Goal: Find specific page/section: Find specific page/section

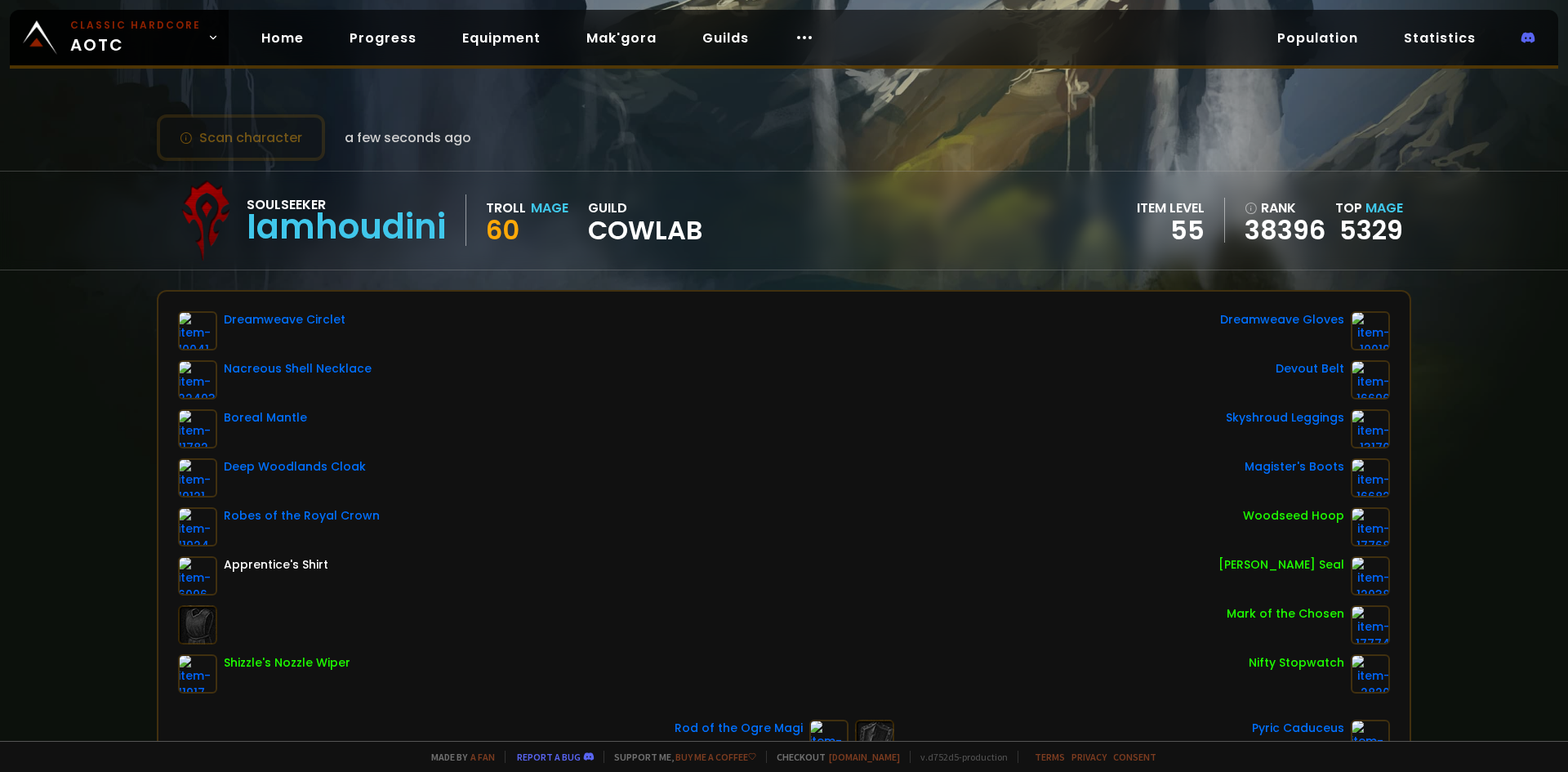
scroll to position [164, 0]
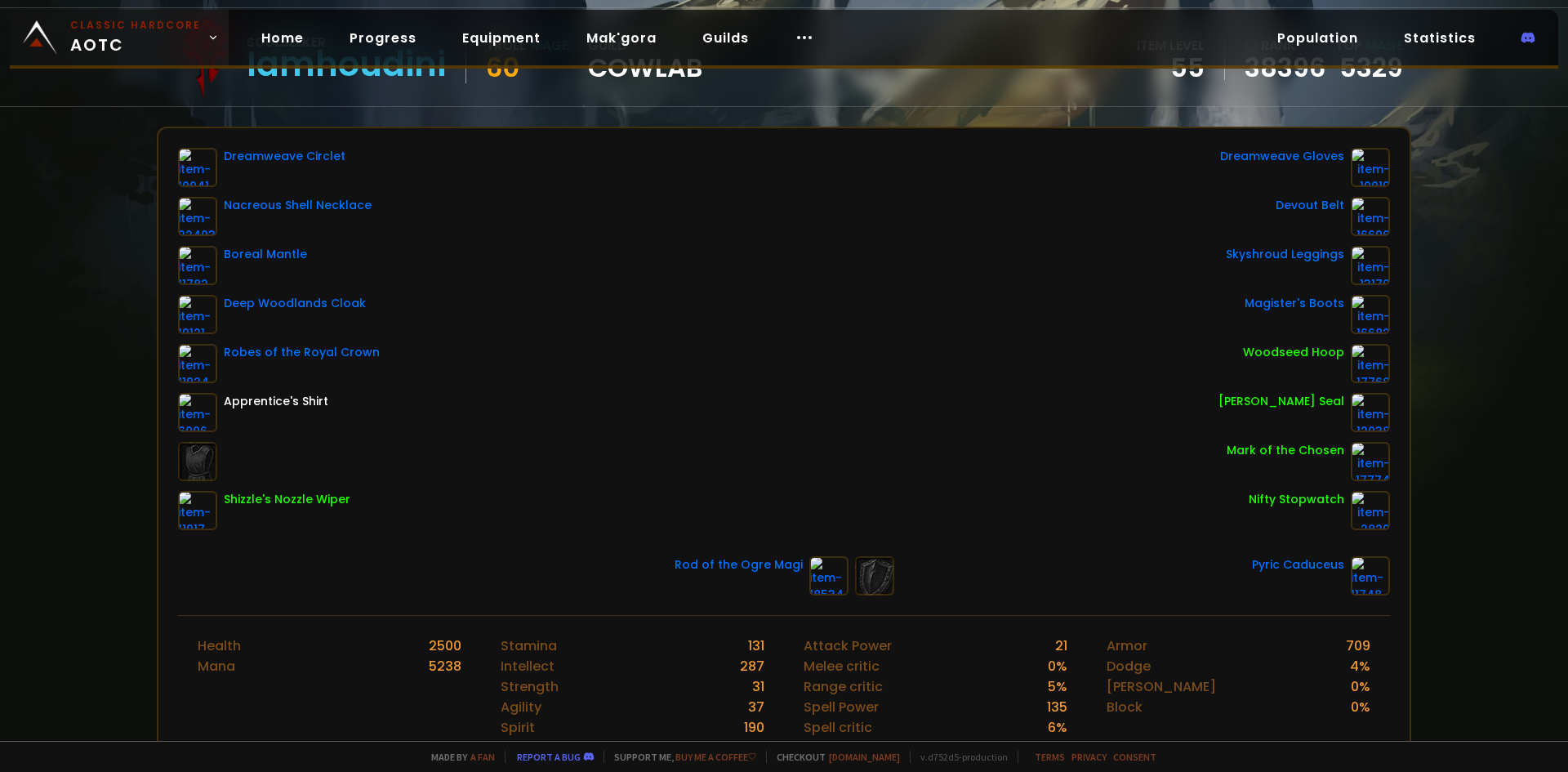
click at [143, 49] on span "Classic Hardcore AOTC" at bounding box center [136, 38] width 131 height 40
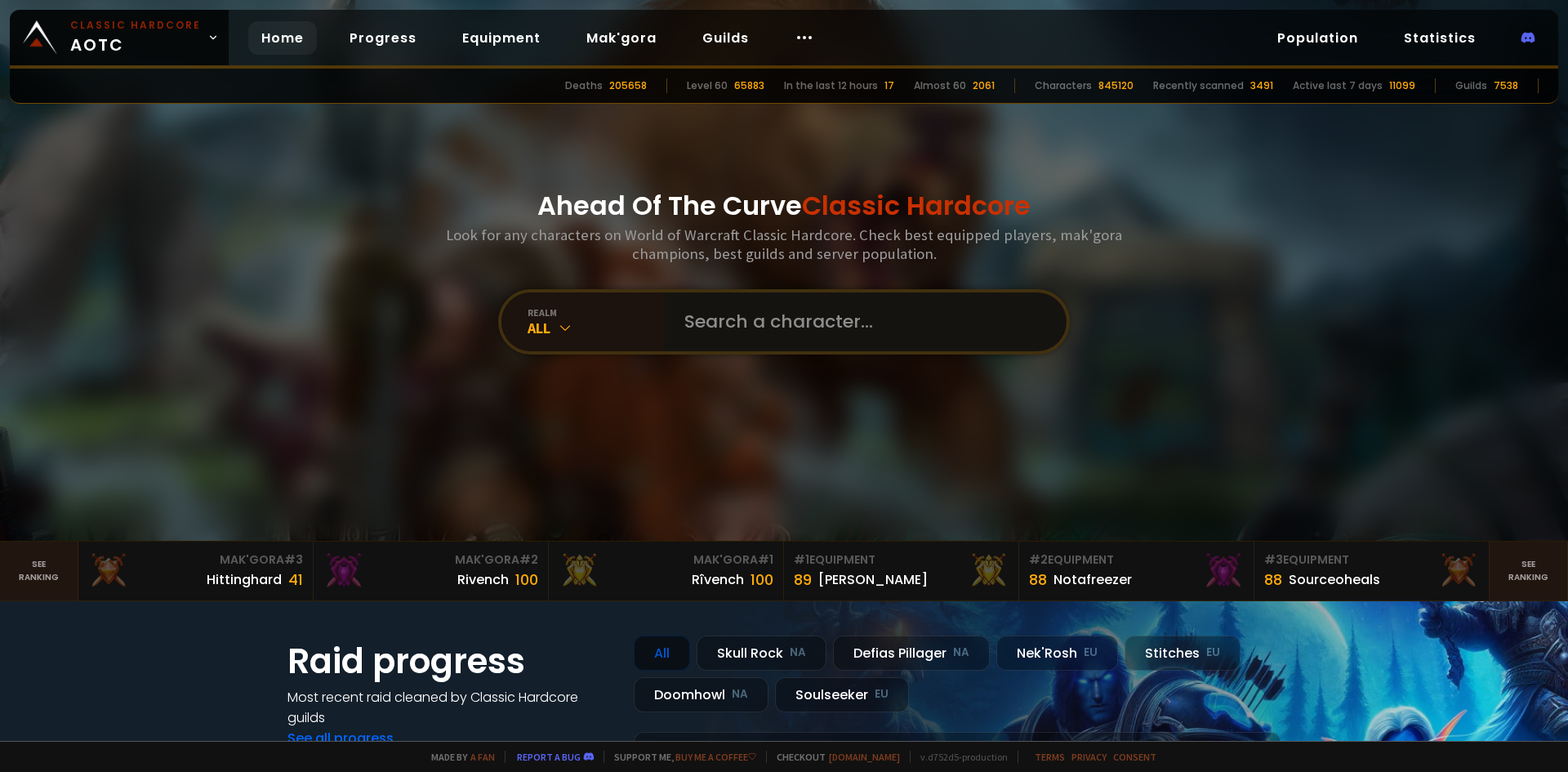
click at [761, 335] on input "text" at bounding box center [860, 322] width 372 height 59
type input "hulka"
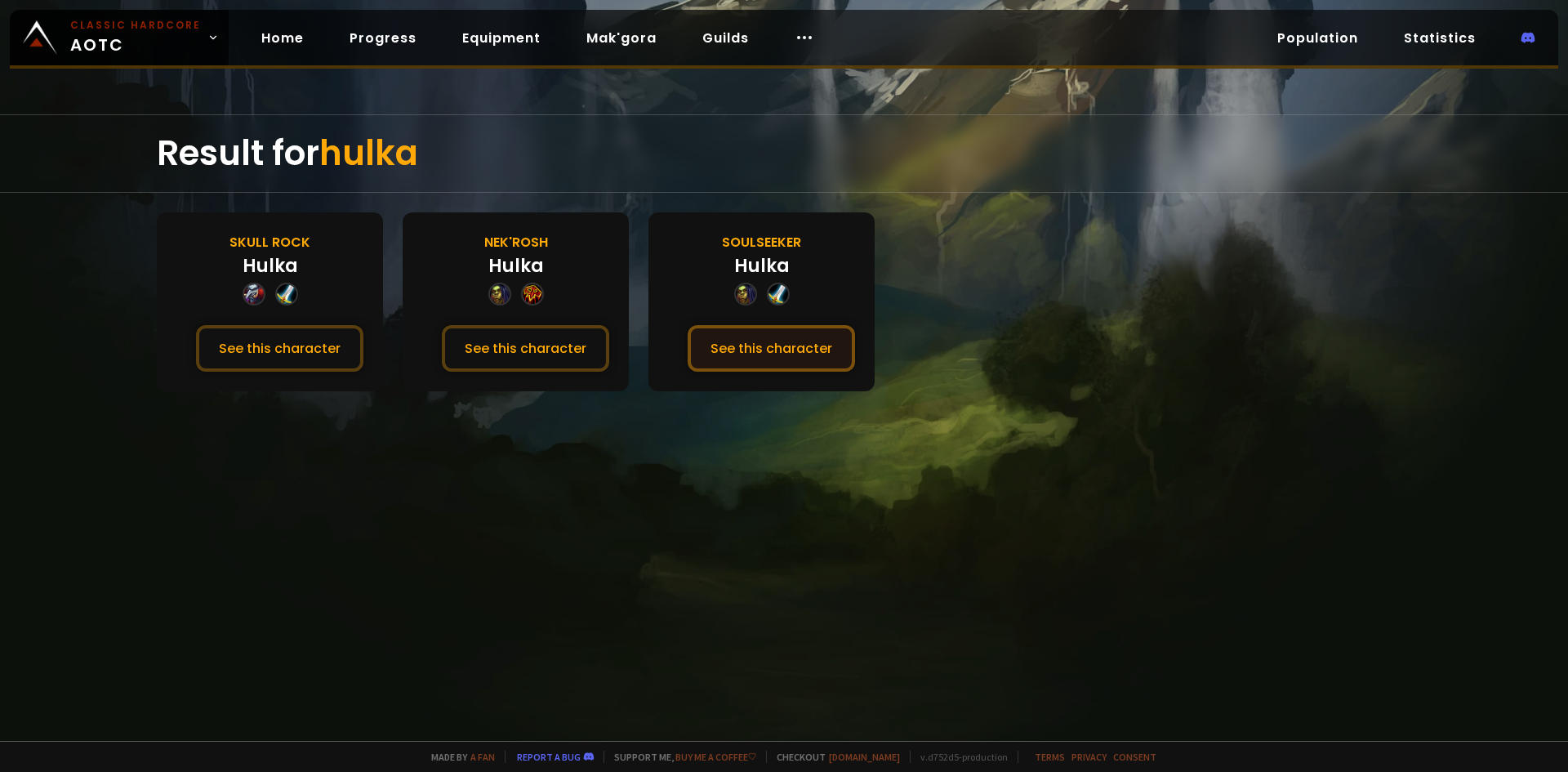
click at [807, 355] on button "See this character" at bounding box center [772, 348] width 167 height 47
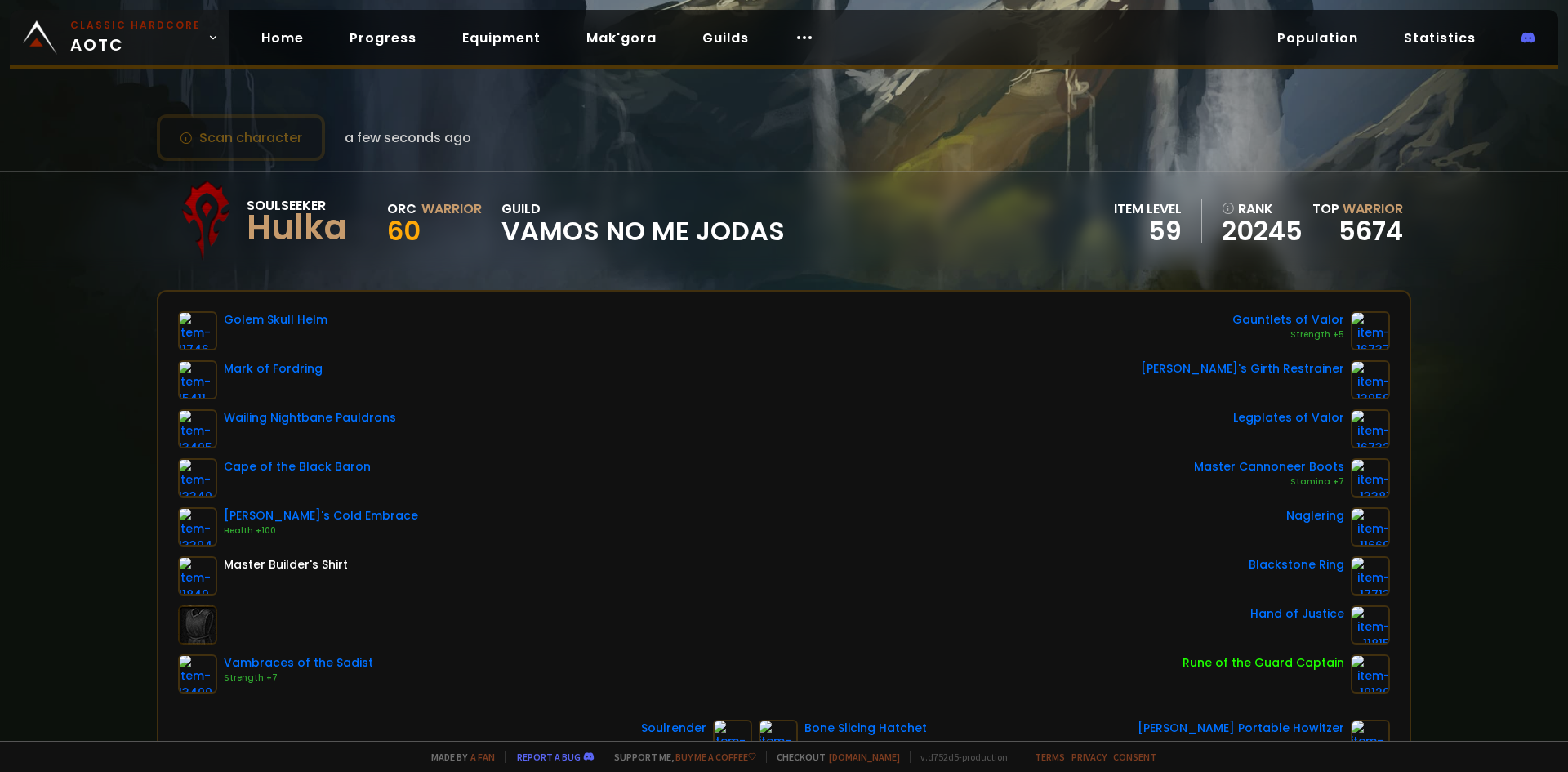
click at [120, 35] on span "Classic Hardcore AOTC" at bounding box center [136, 38] width 131 height 40
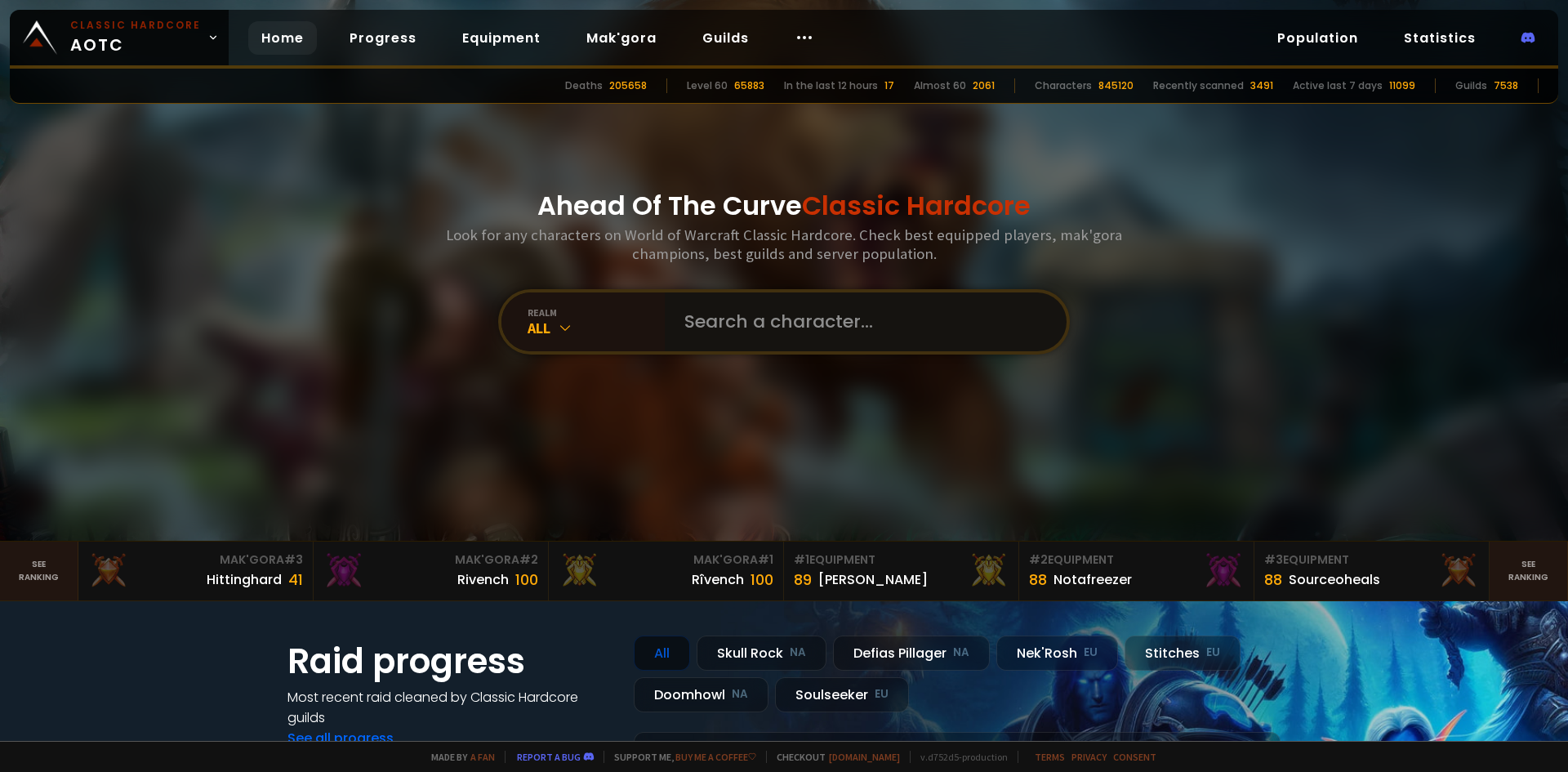
click at [814, 324] on input "text" at bounding box center [860, 322] width 372 height 59
type input "sitsoes"
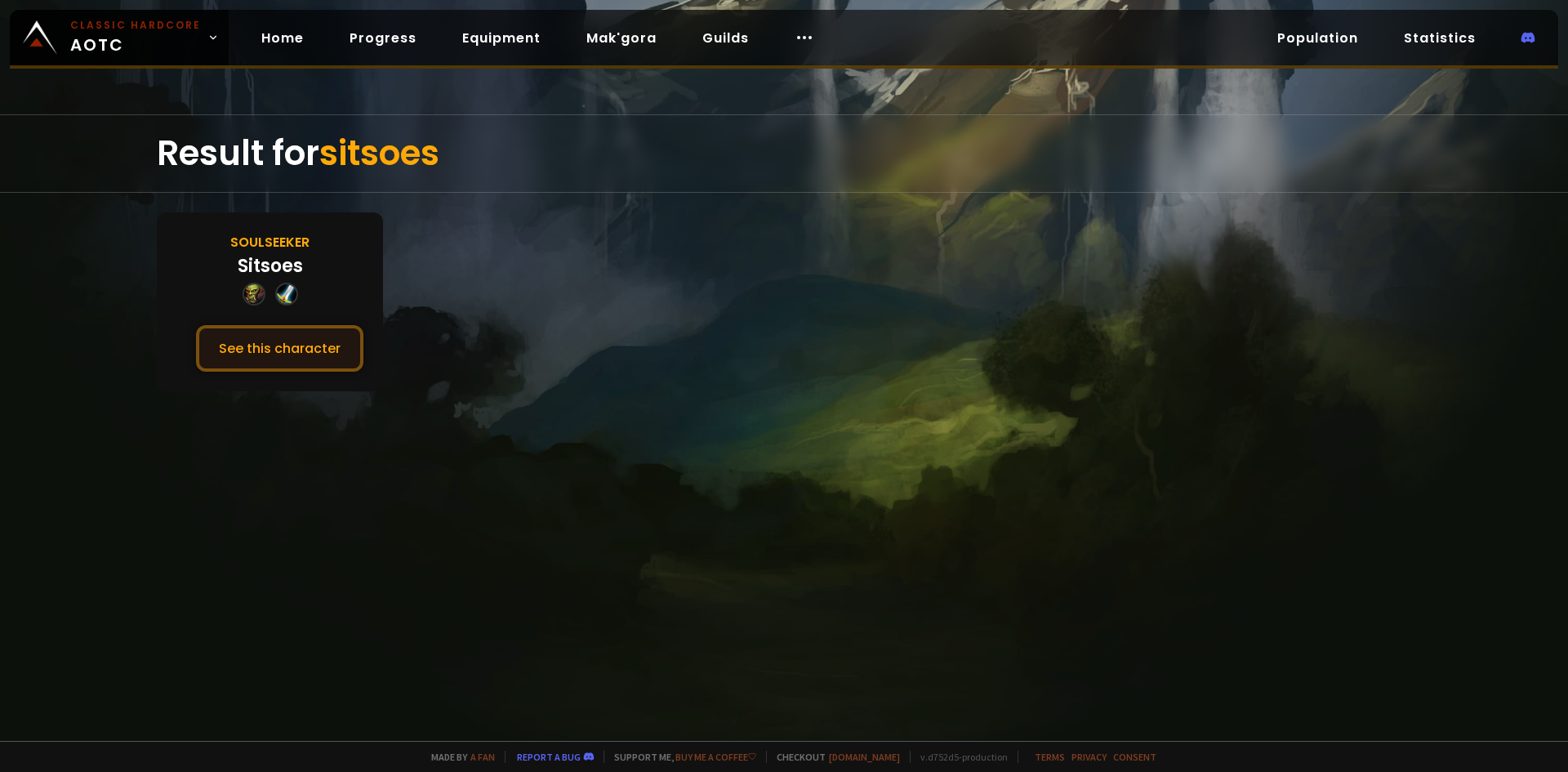
click at [348, 351] on button "See this character" at bounding box center [280, 348] width 167 height 47
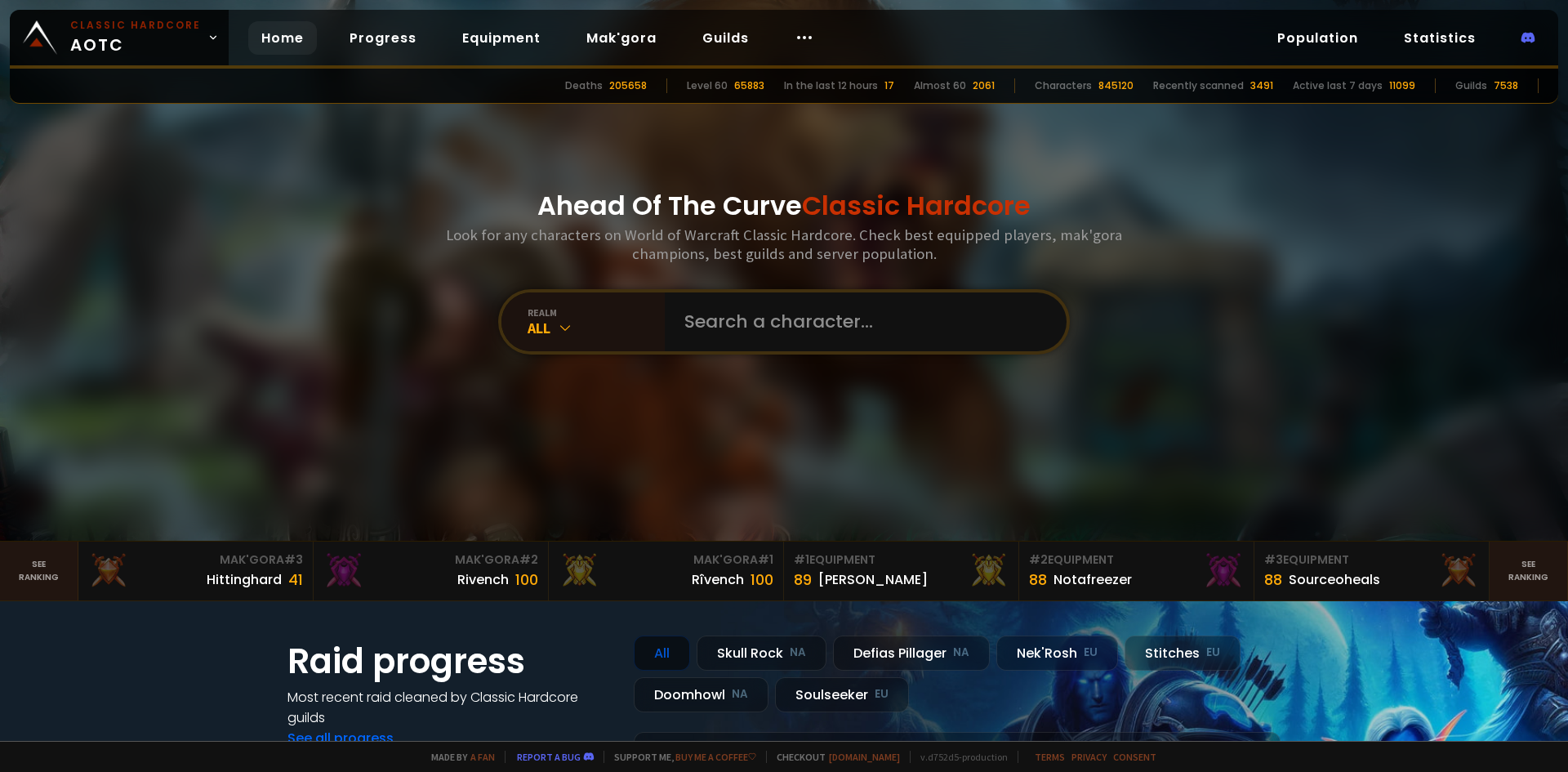
click at [715, 337] on input "text" at bounding box center [860, 322] width 372 height 59
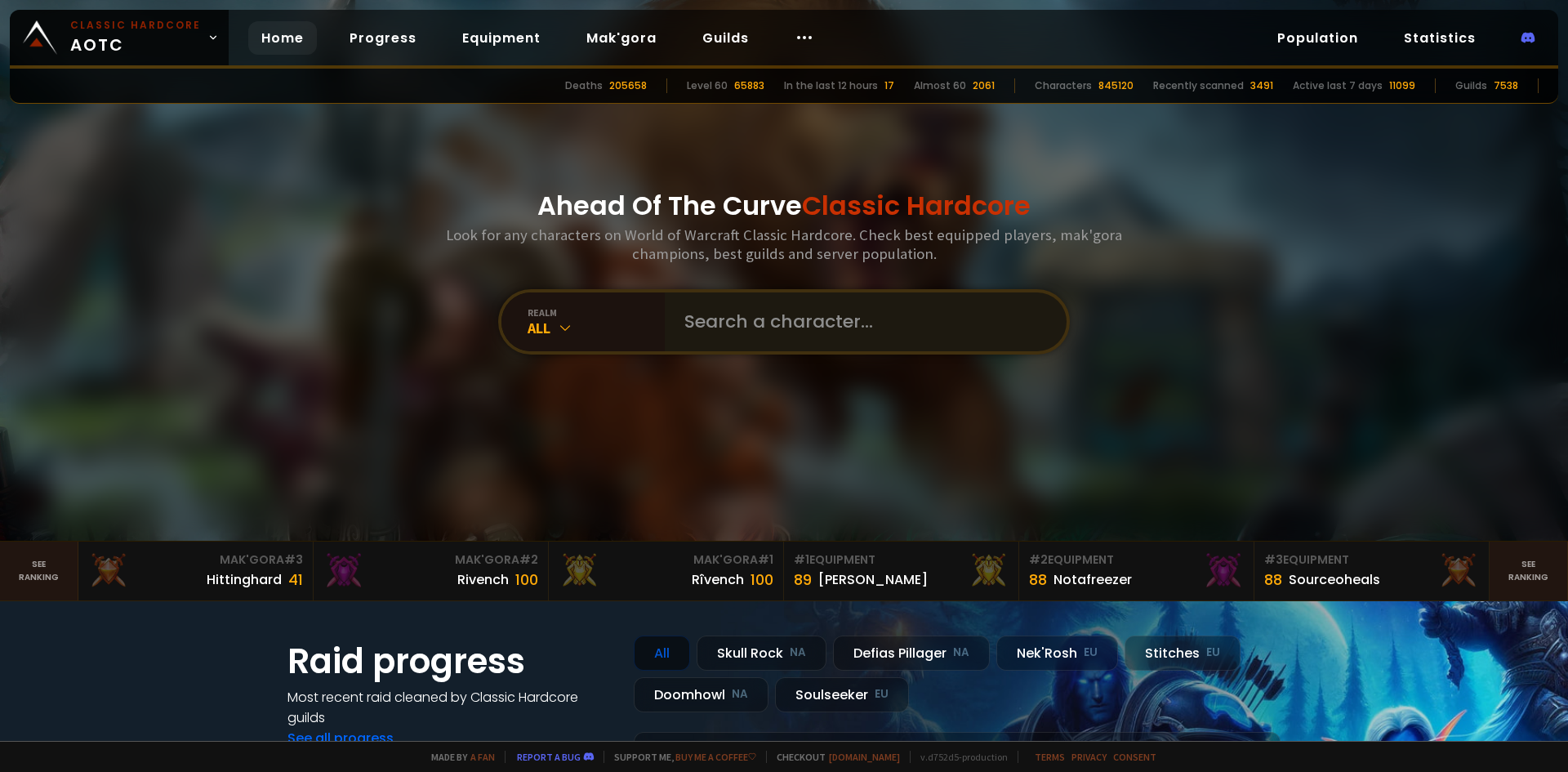
type input "Skinkelynet"
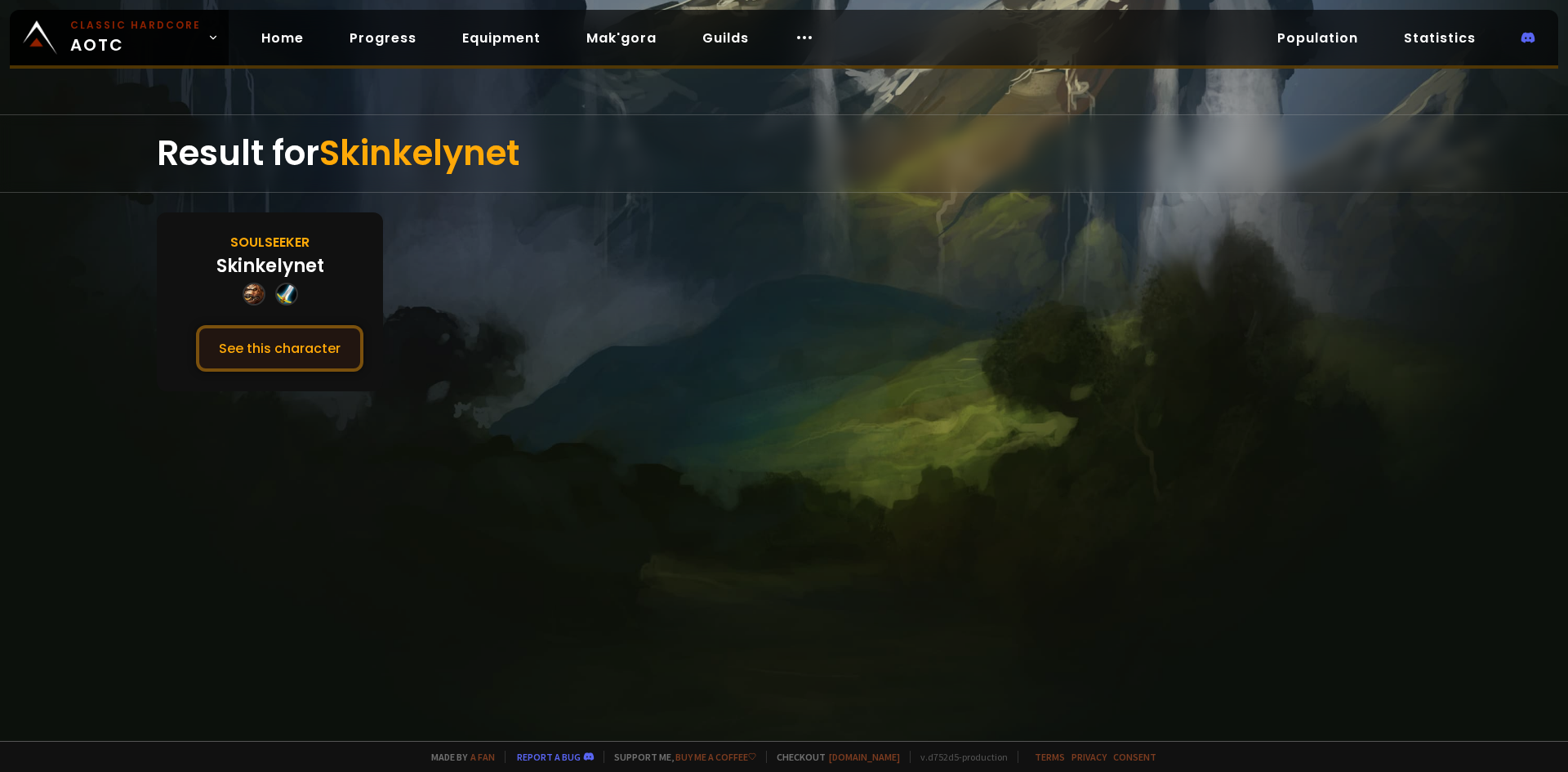
click at [285, 356] on button "See this character" at bounding box center [280, 348] width 167 height 47
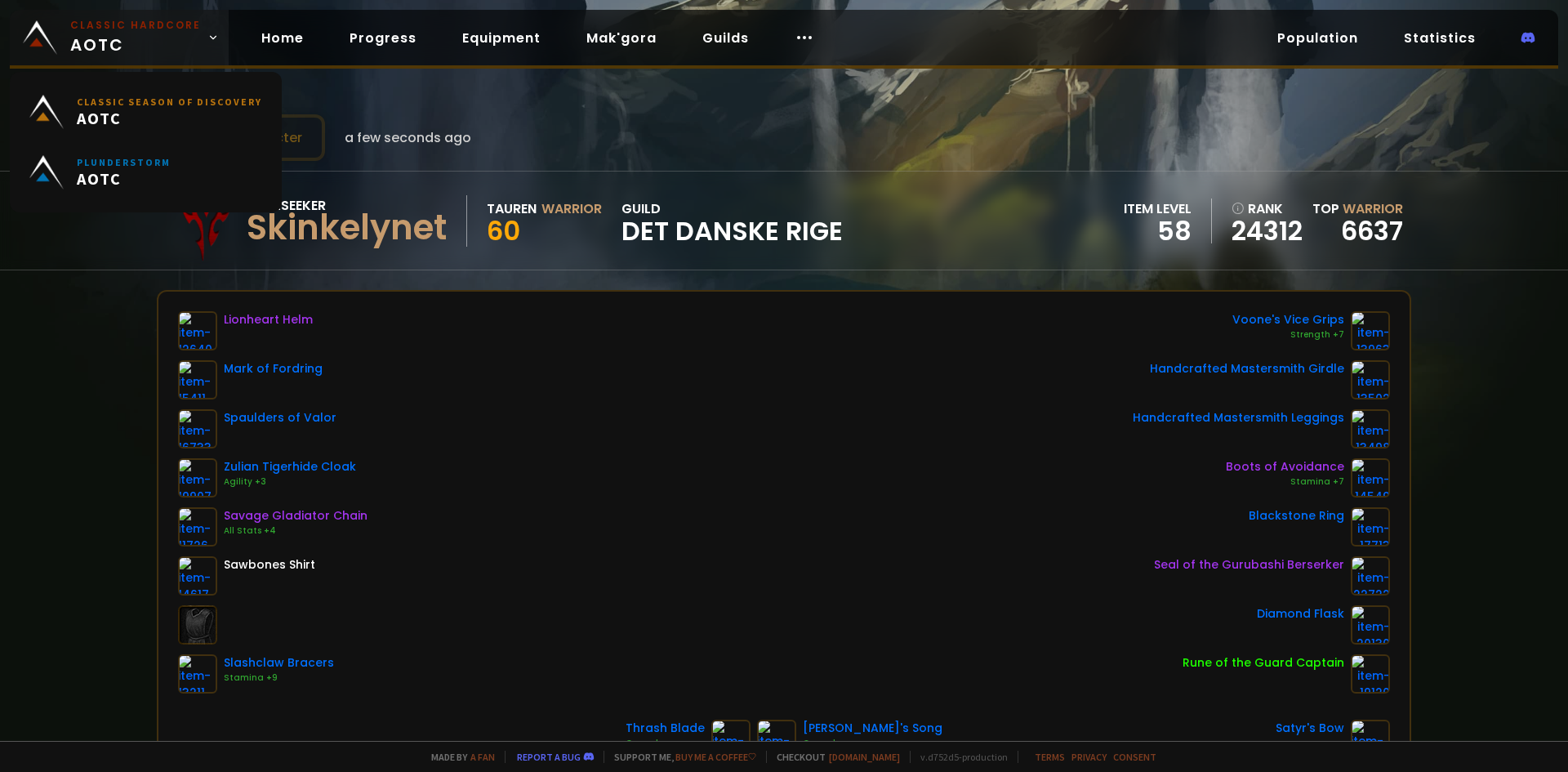
click at [111, 41] on span "Classic Hardcore AOTC" at bounding box center [136, 38] width 131 height 40
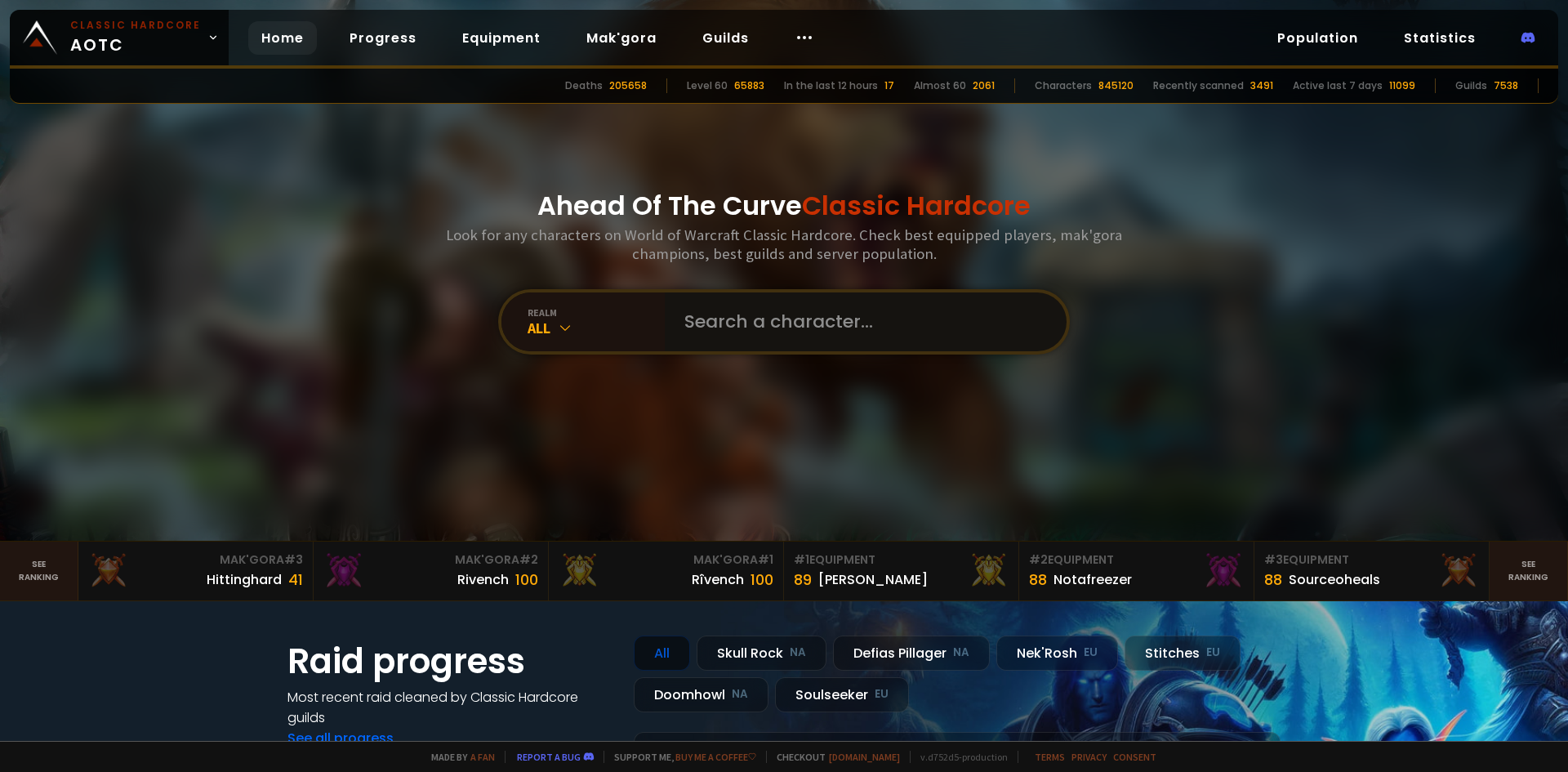
click at [823, 314] on input "text" at bounding box center [860, 322] width 372 height 59
paste input "Warrdawg"
type input "Warrdawg"
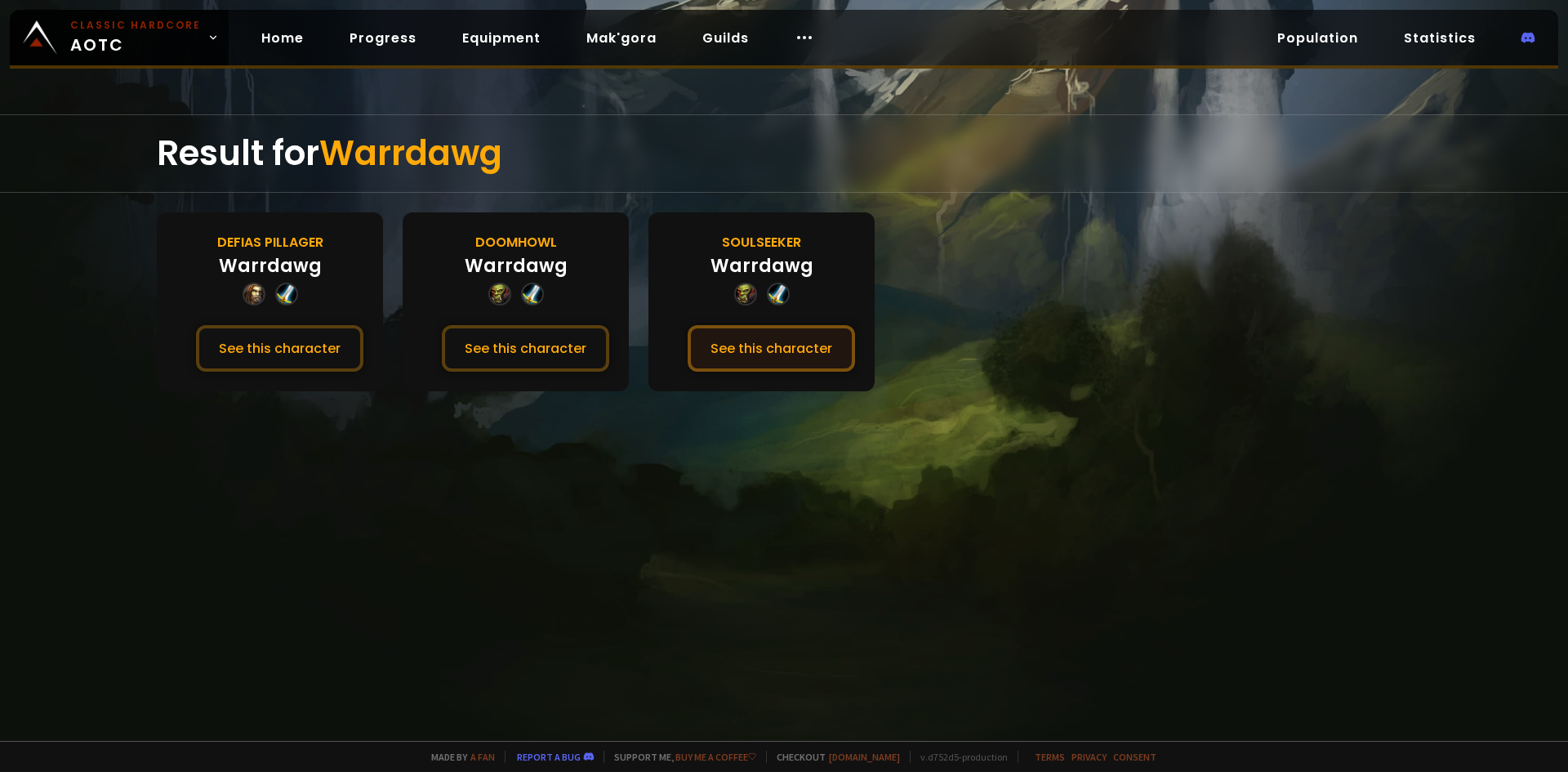
click at [797, 350] on button "See this character" at bounding box center [772, 348] width 167 height 47
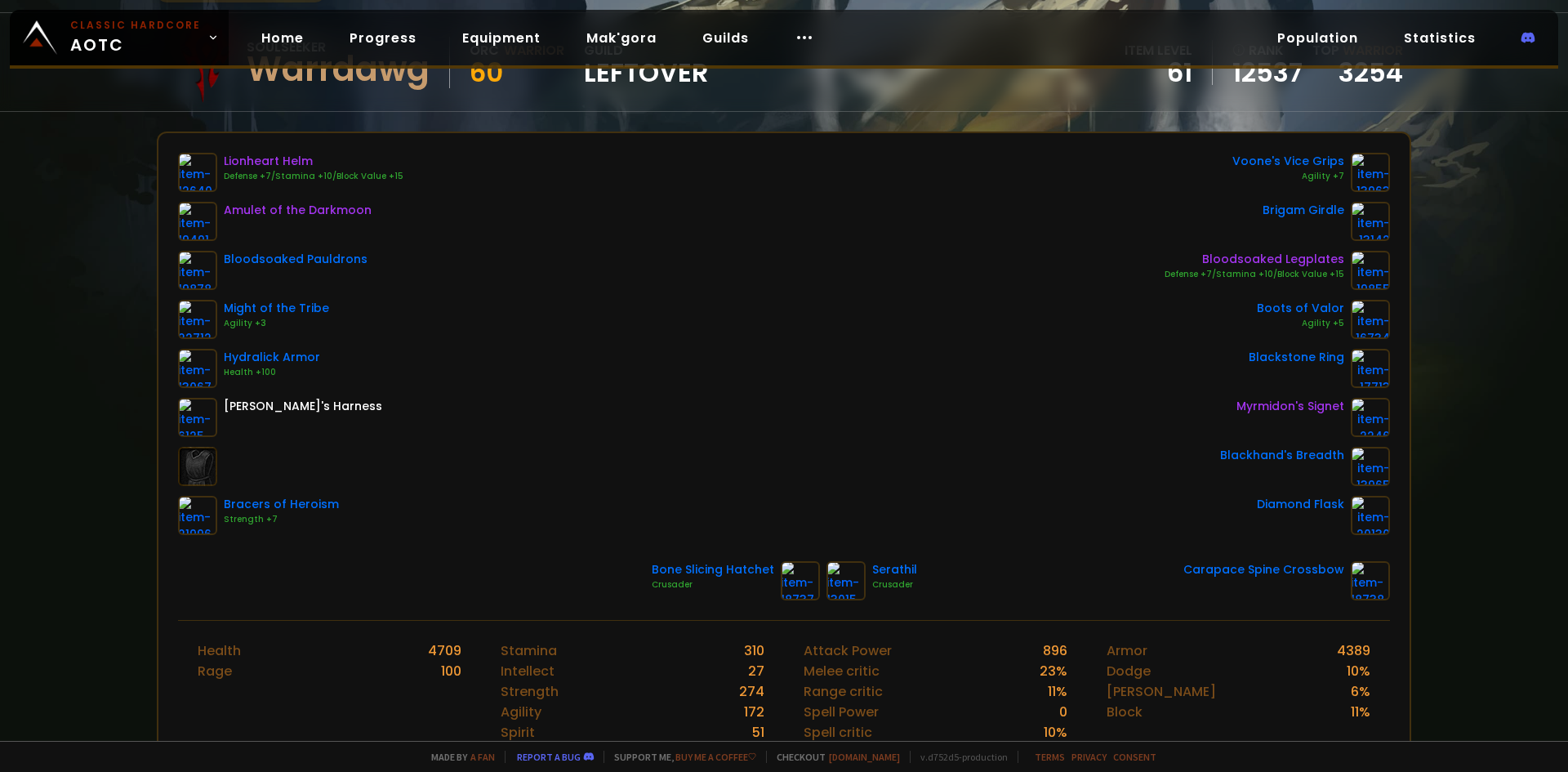
scroll to position [164, 0]
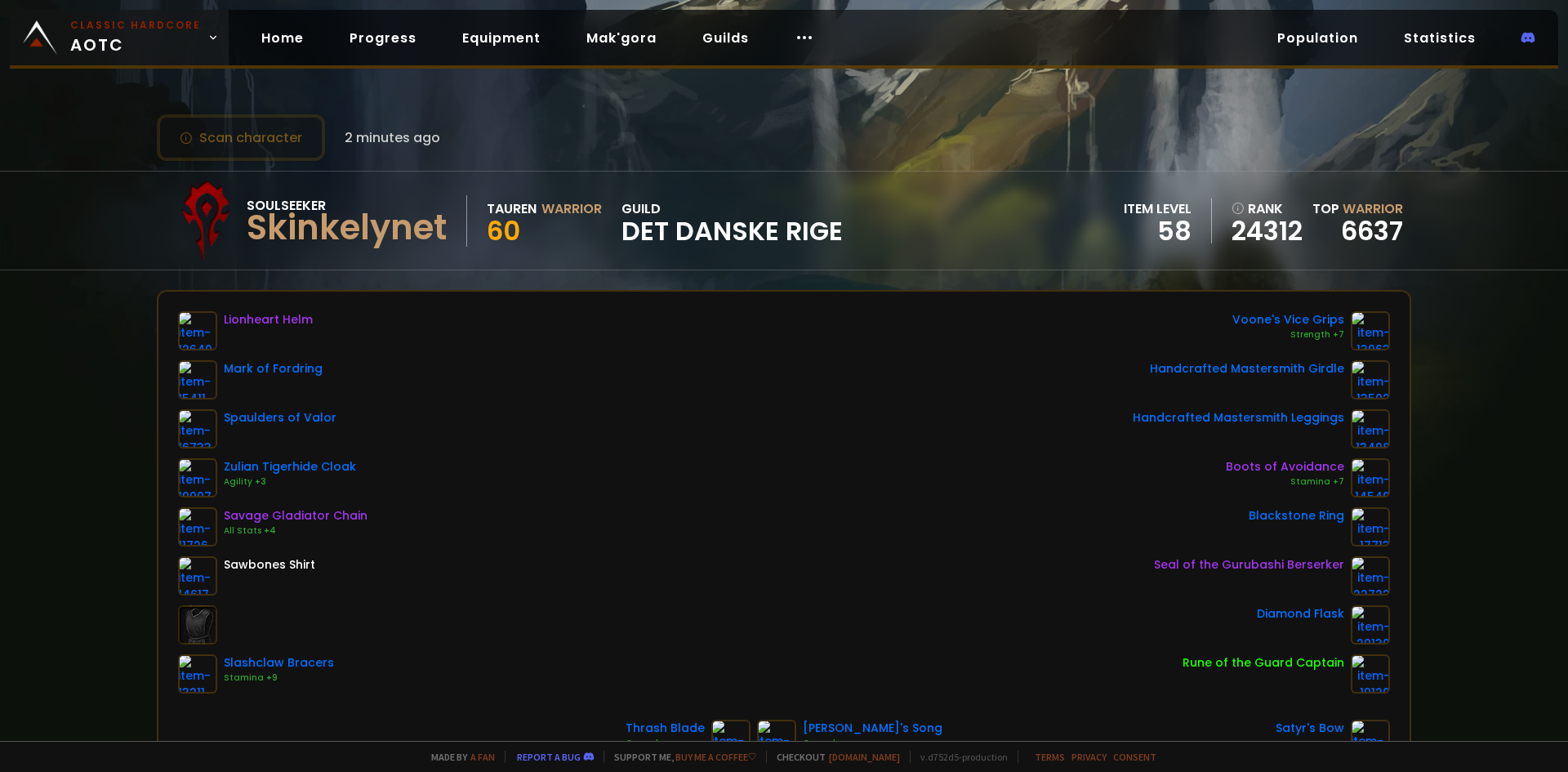
click at [131, 32] on small "Classic Hardcore" at bounding box center [136, 25] width 131 height 15
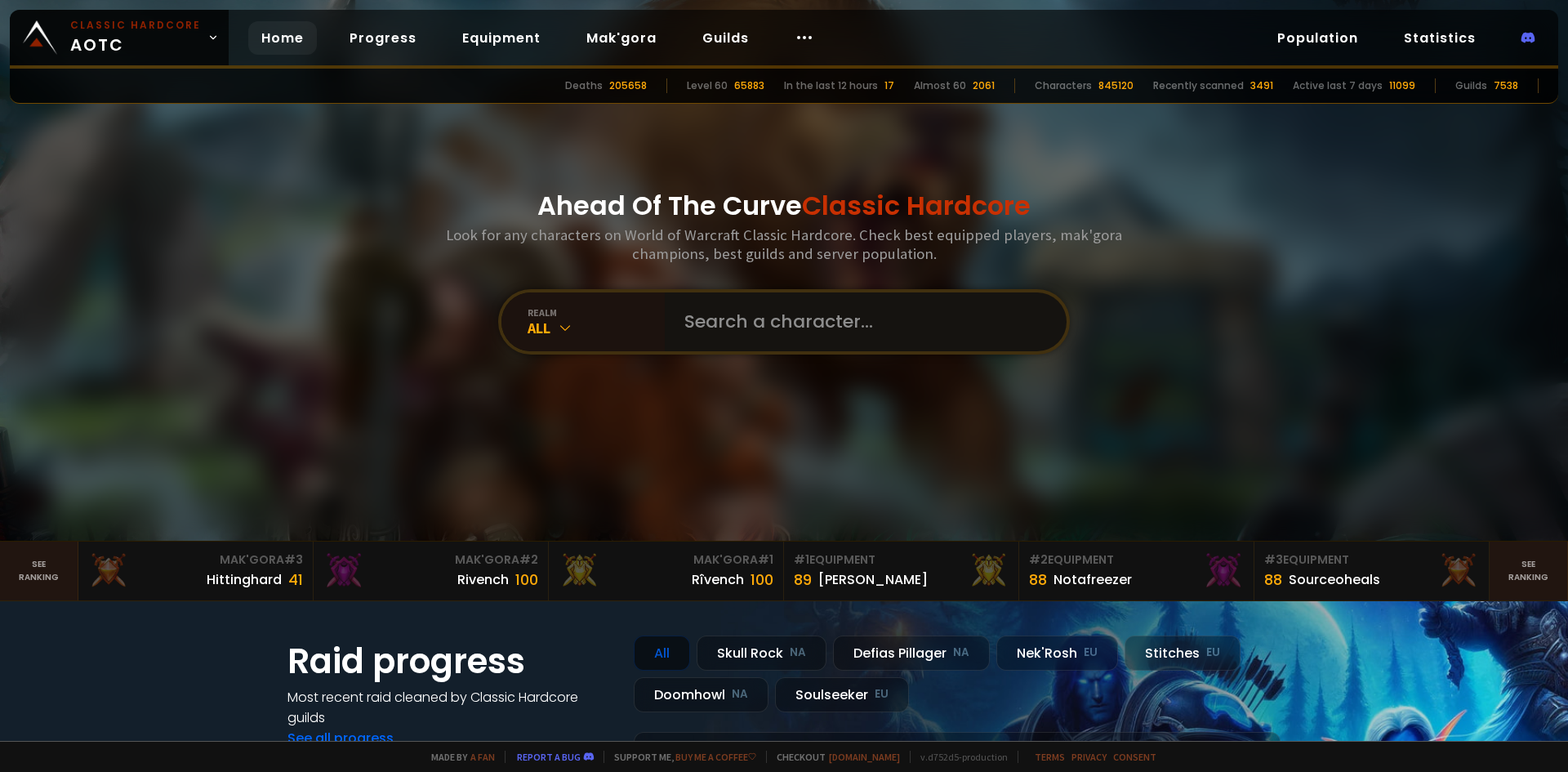
click at [825, 304] on input "text" at bounding box center [860, 322] width 372 height 59
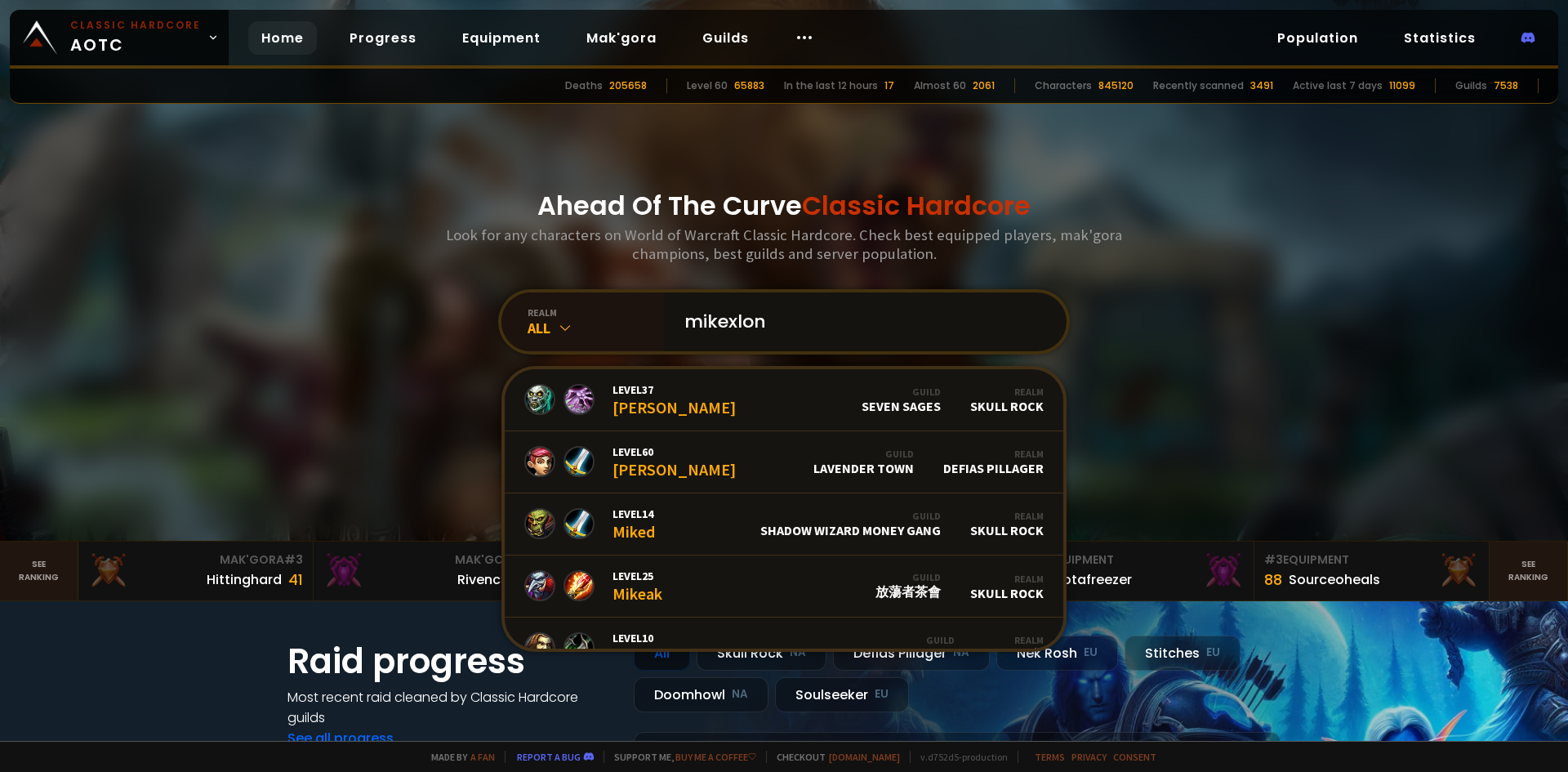
type input "mikexlong"
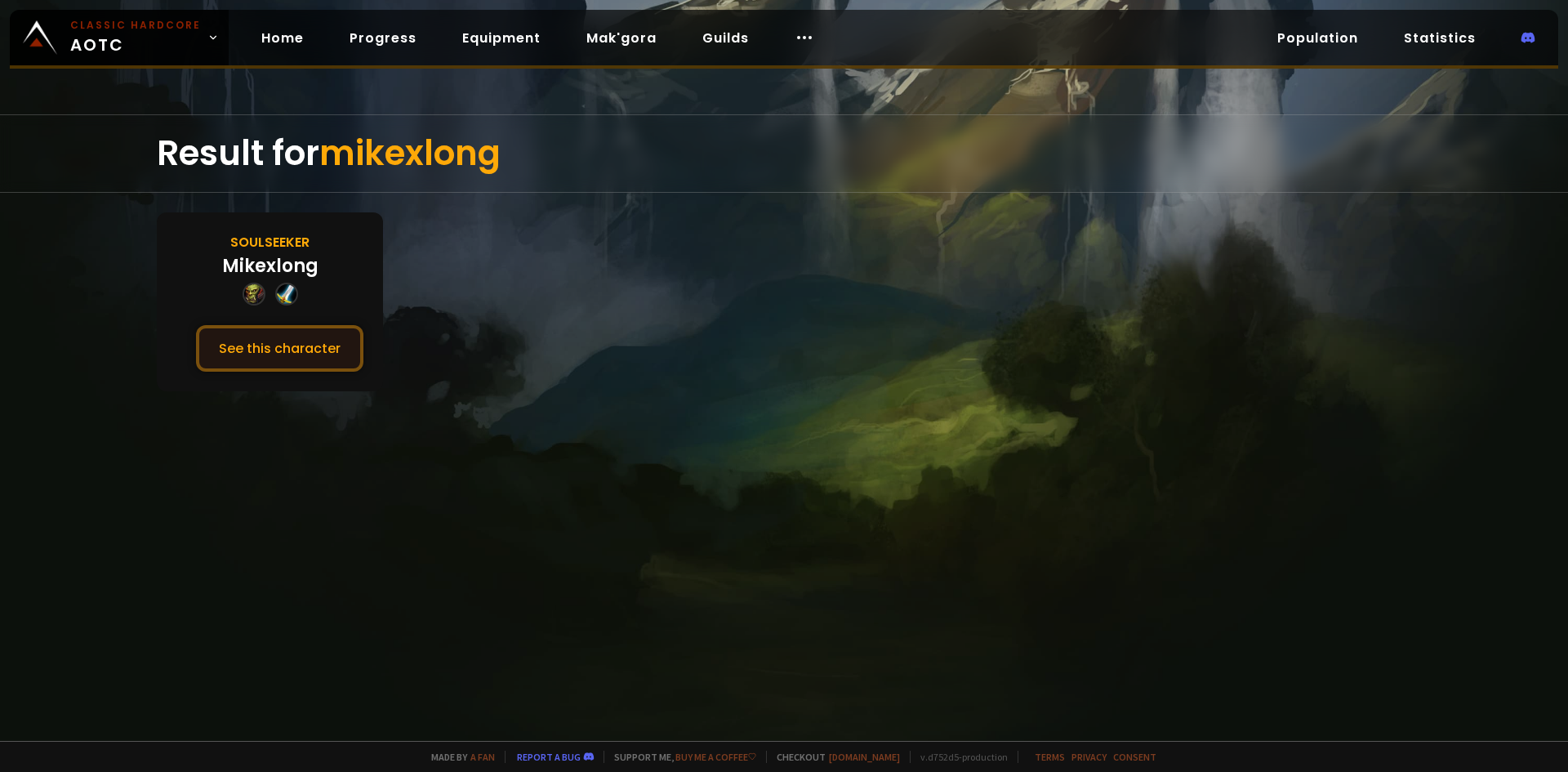
drag, startPoint x: 300, startPoint y: 370, endPoint x: 305, endPoint y: 361, distance: 10.3
click at [302, 369] on button "See this character" at bounding box center [280, 348] width 167 height 47
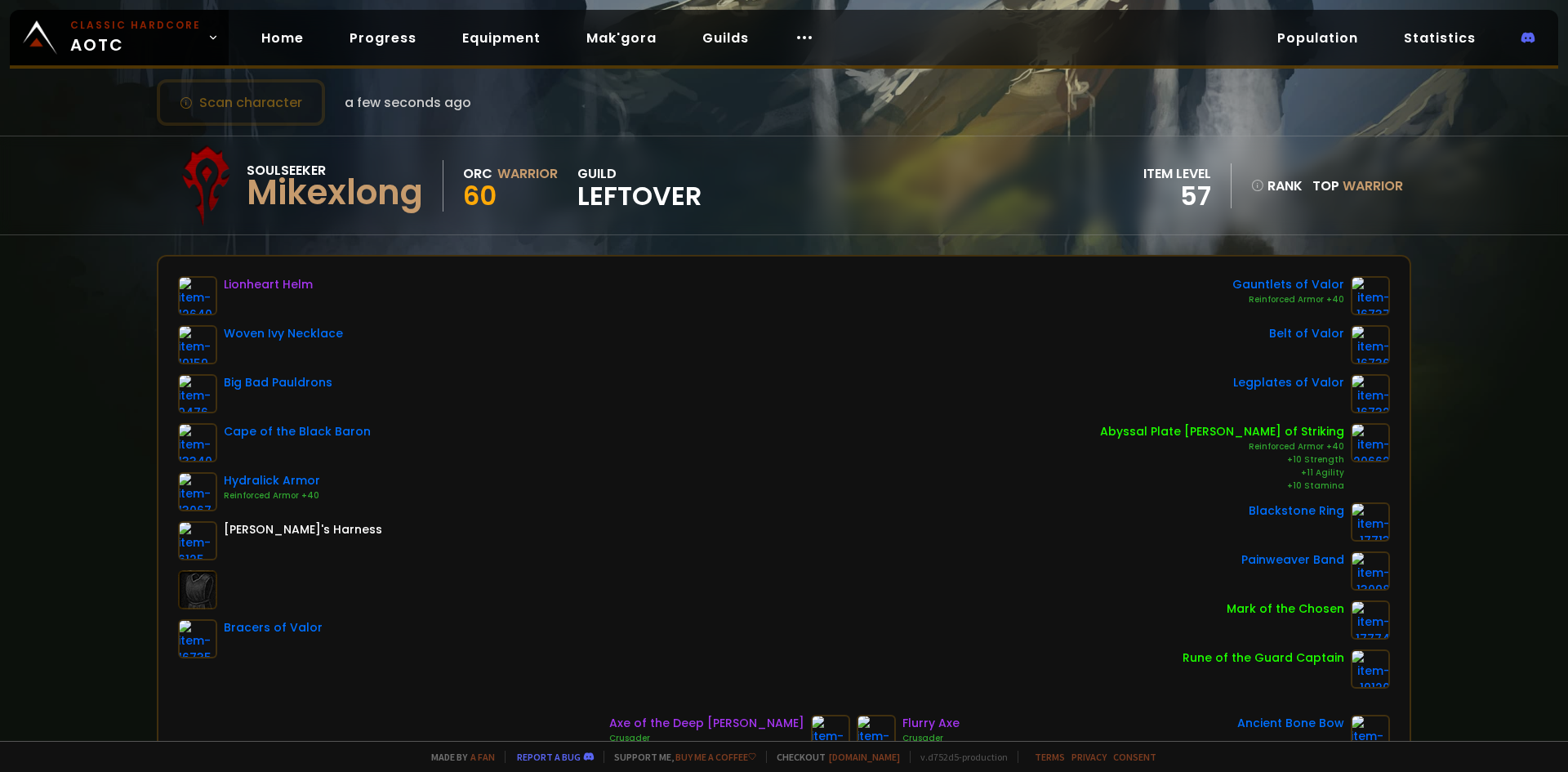
scroll to position [82, 0]
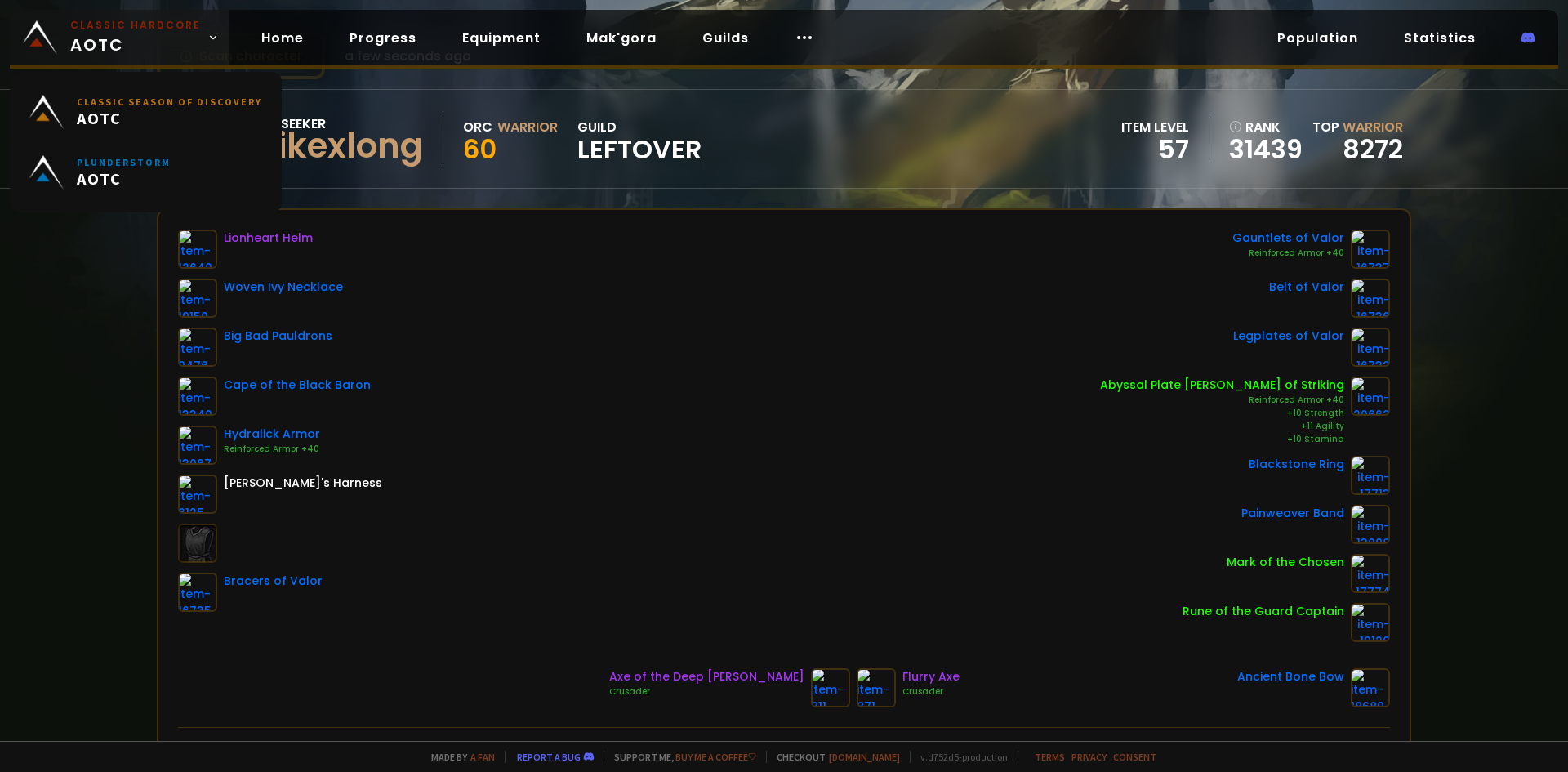
click at [163, 22] on small "Classic Hardcore" at bounding box center [136, 25] width 131 height 15
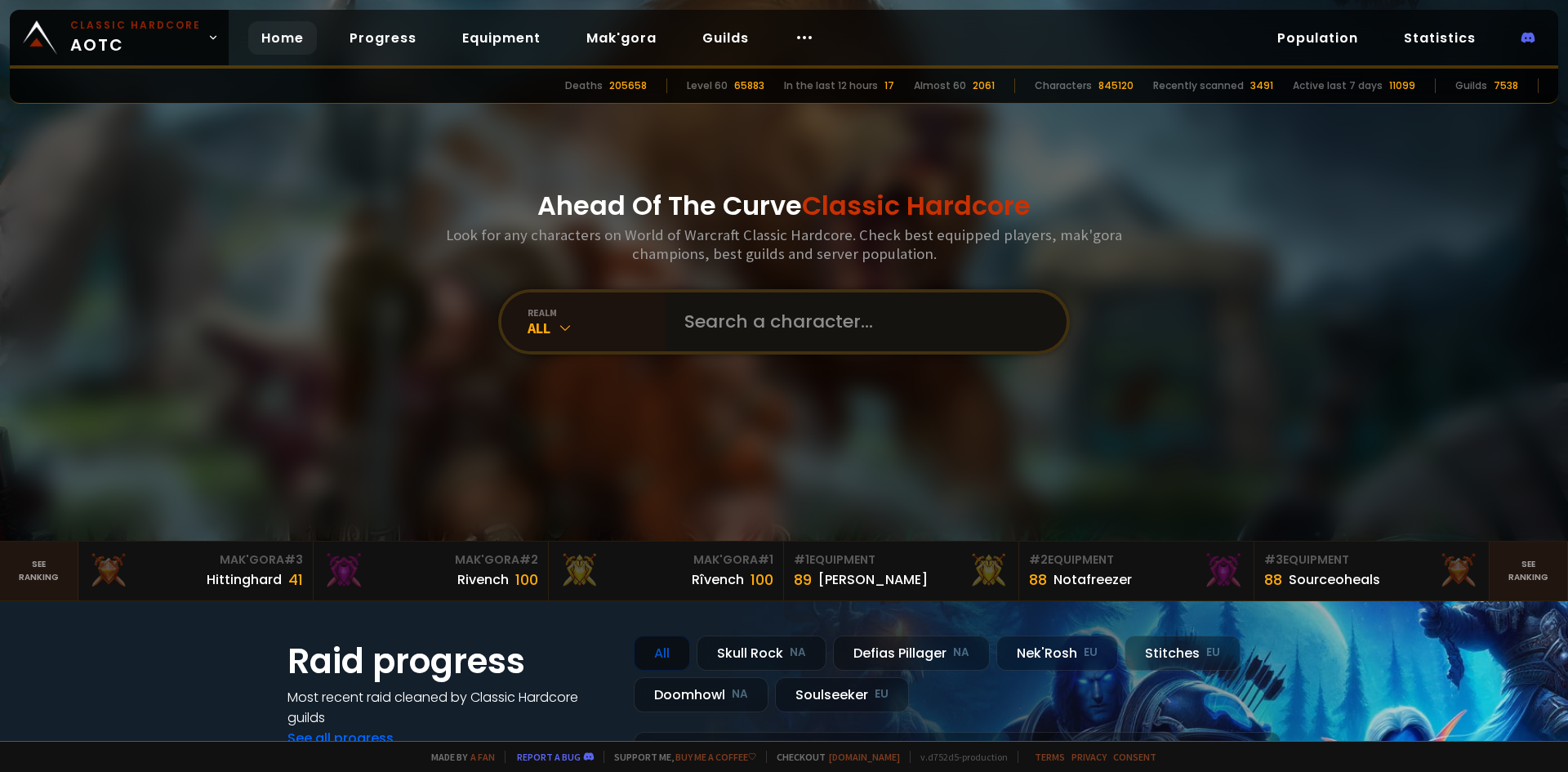
click at [790, 318] on input "text" at bounding box center [860, 322] width 372 height 59
type input "mäktig"
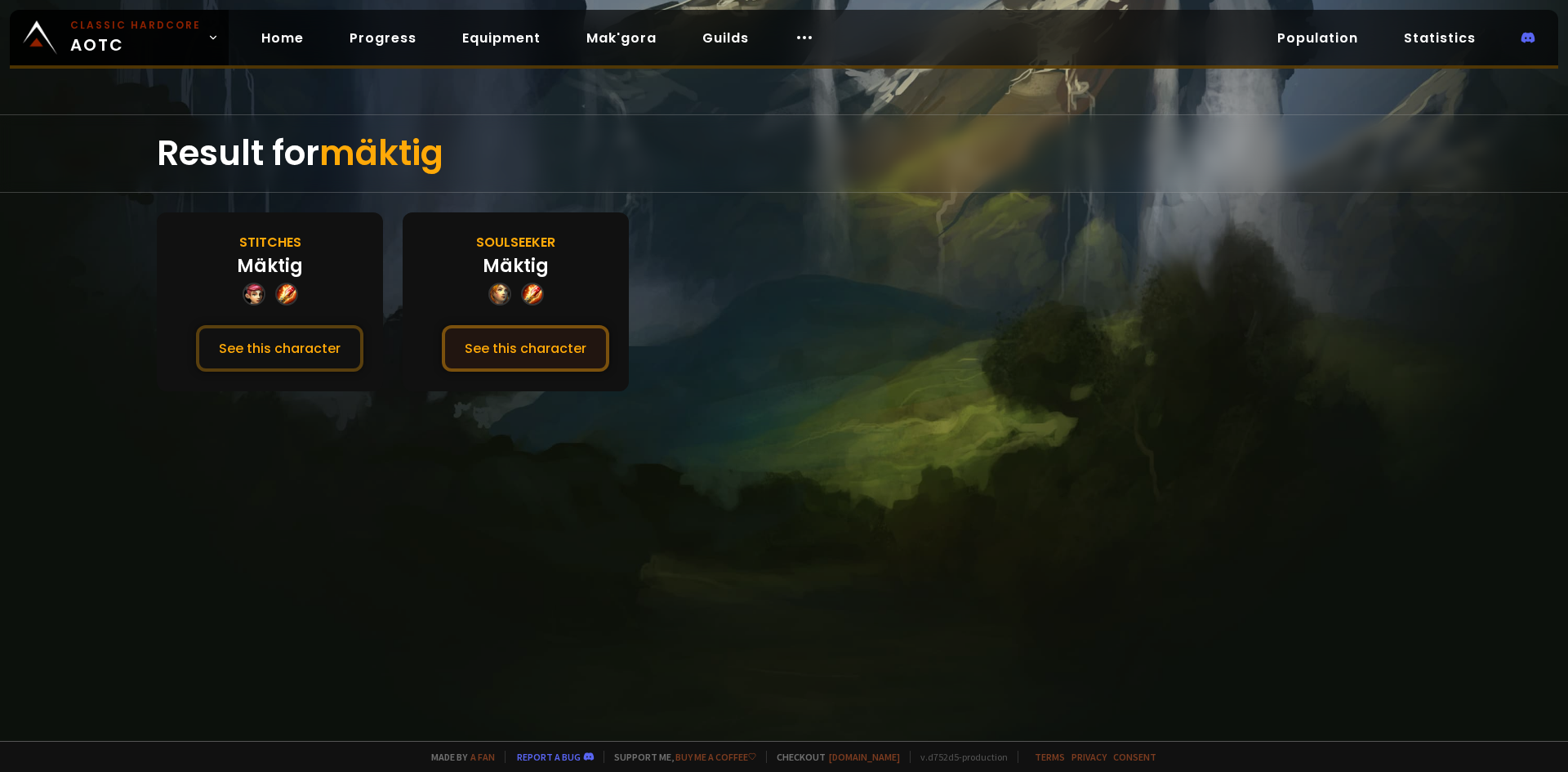
click at [551, 341] on button "See this character" at bounding box center [525, 348] width 167 height 47
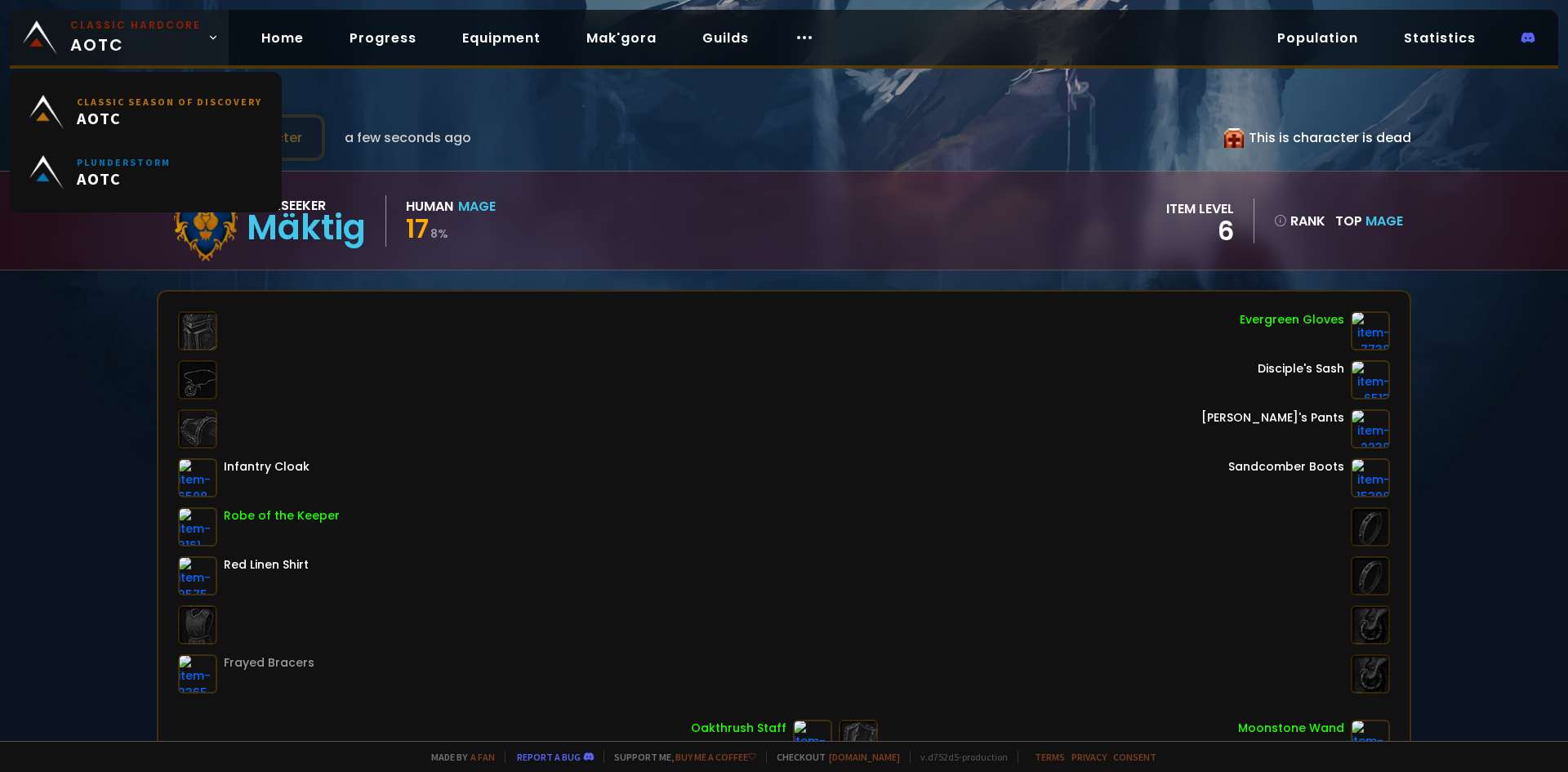
drag, startPoint x: 47, startPoint y: 34, endPoint x: 56, endPoint y: 42, distance: 12.0
click at [48, 34] on img at bounding box center [40, 38] width 34 height 34
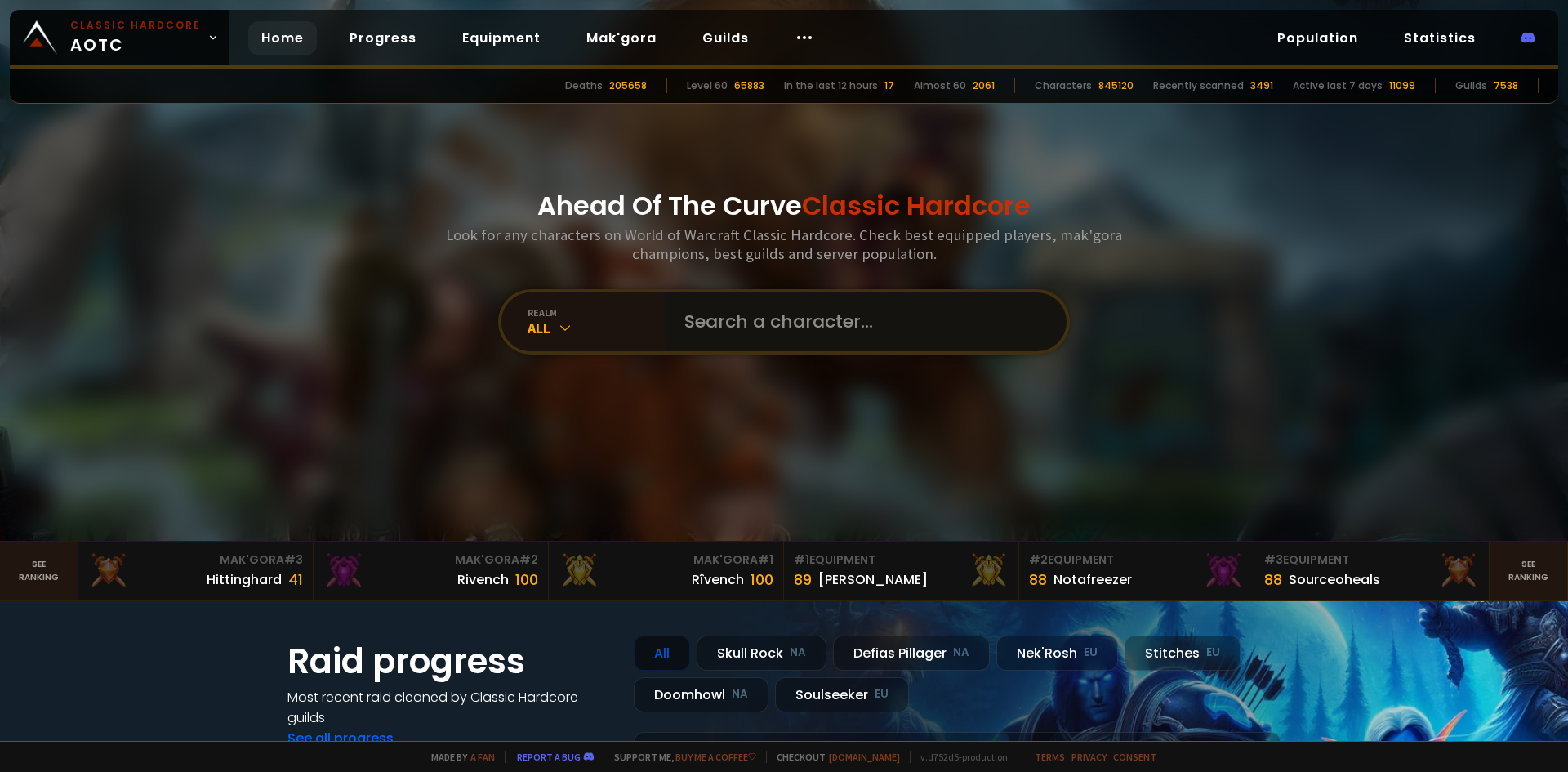
click at [713, 321] on input "text" at bounding box center [860, 322] width 372 height 59
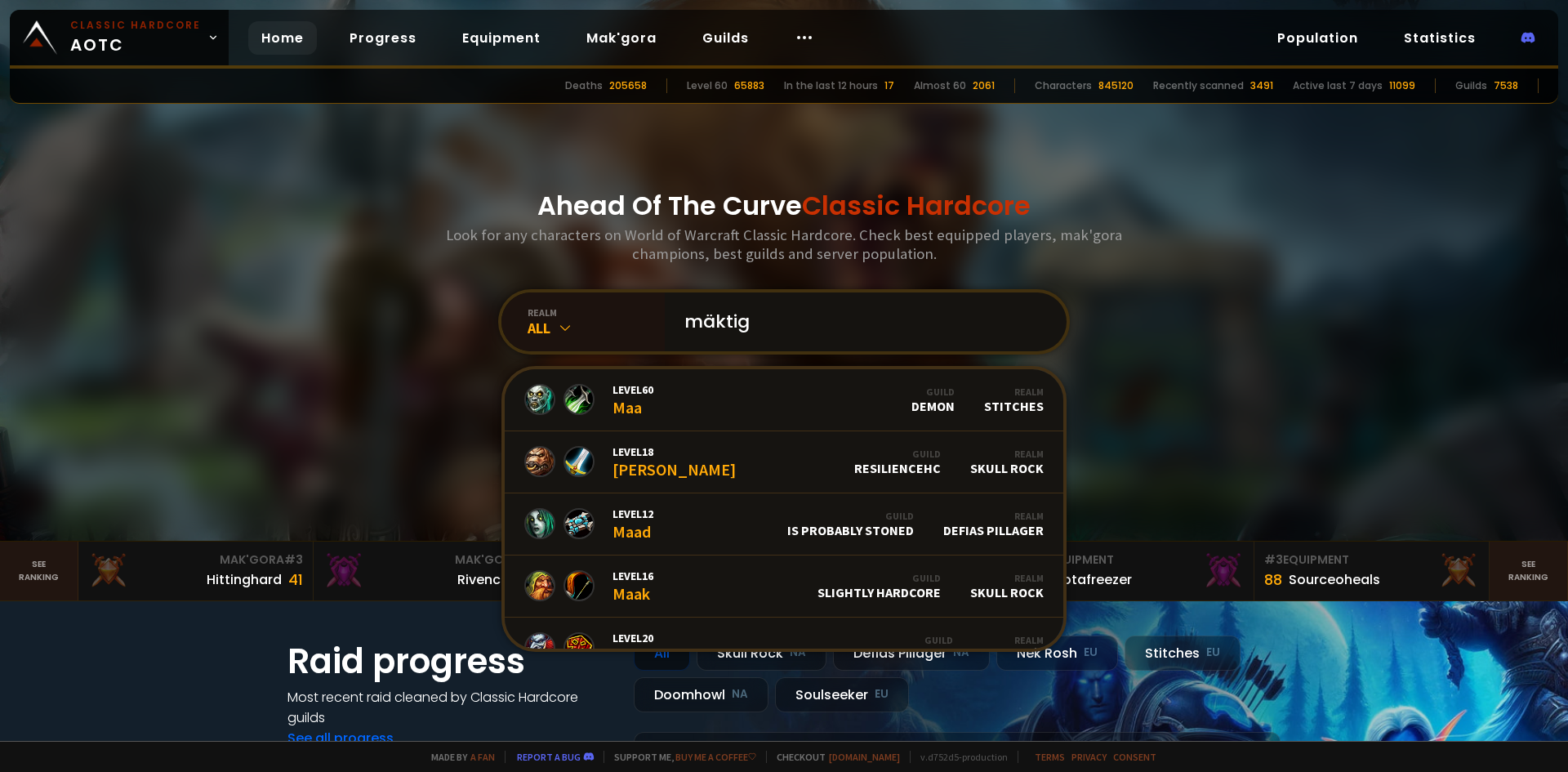
type input "mäktigt"
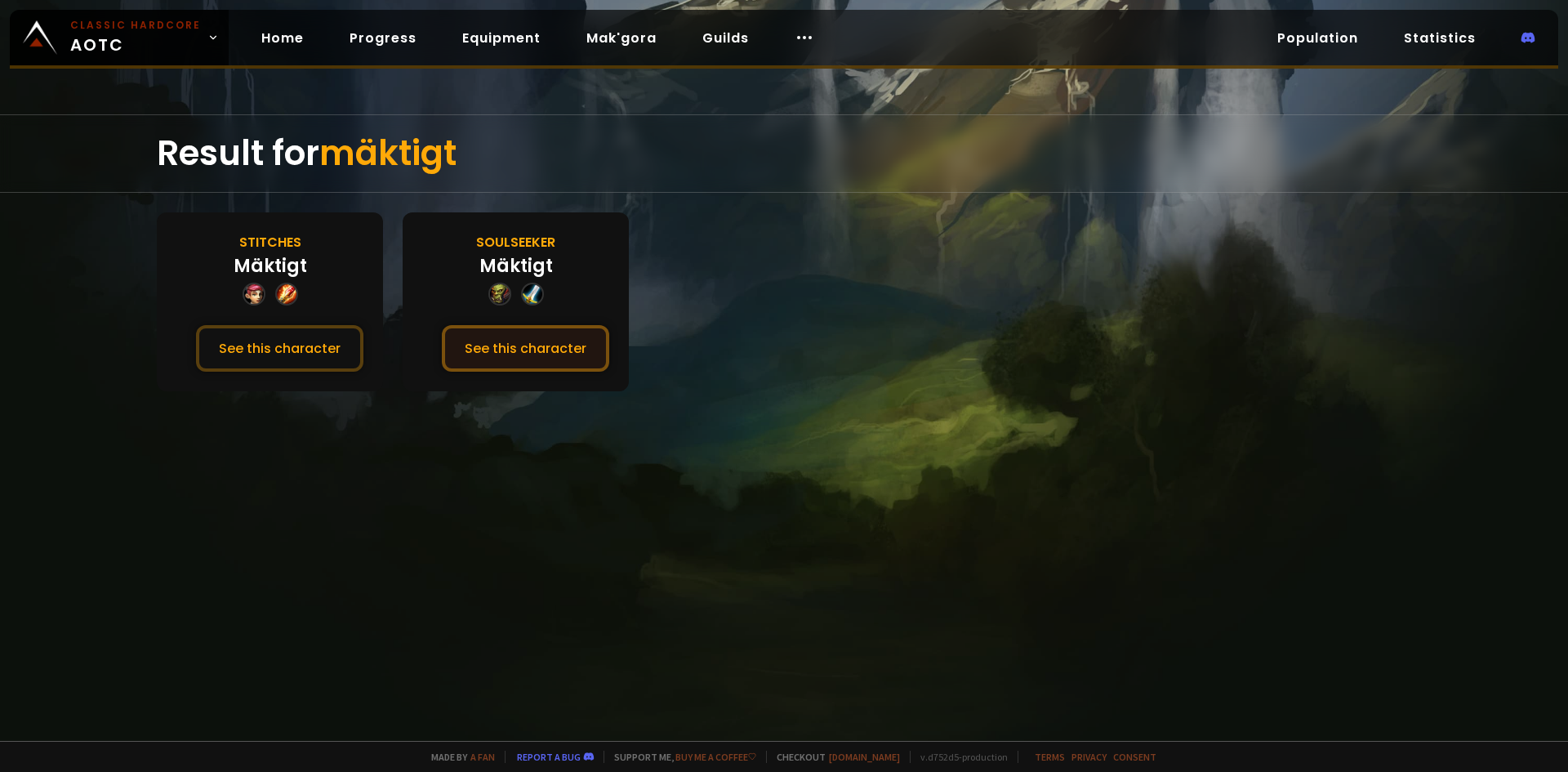
click at [531, 347] on button "See this character" at bounding box center [525, 348] width 167 height 47
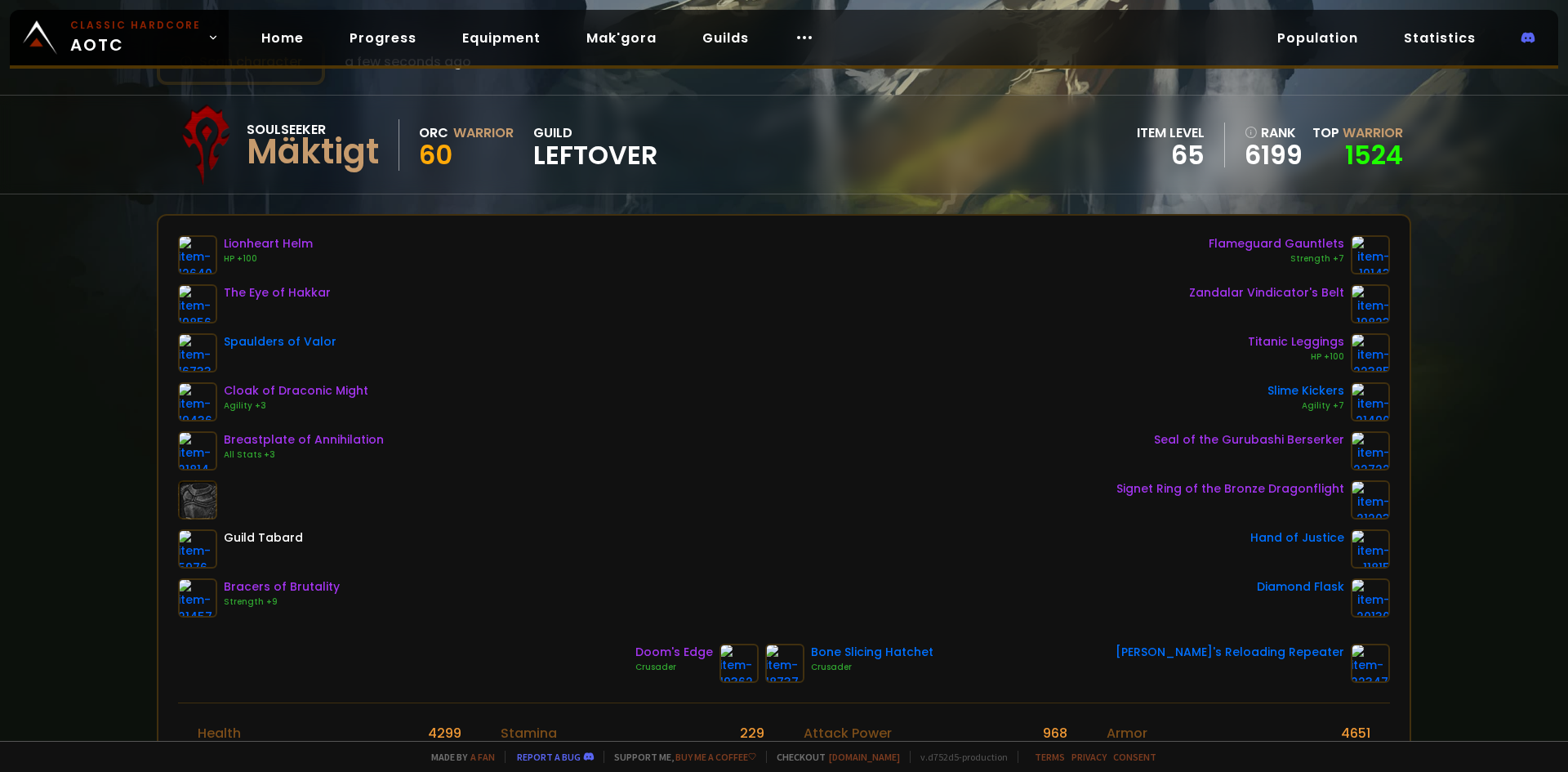
scroll to position [82, 0]
